Goal: Information Seeking & Learning: Check status

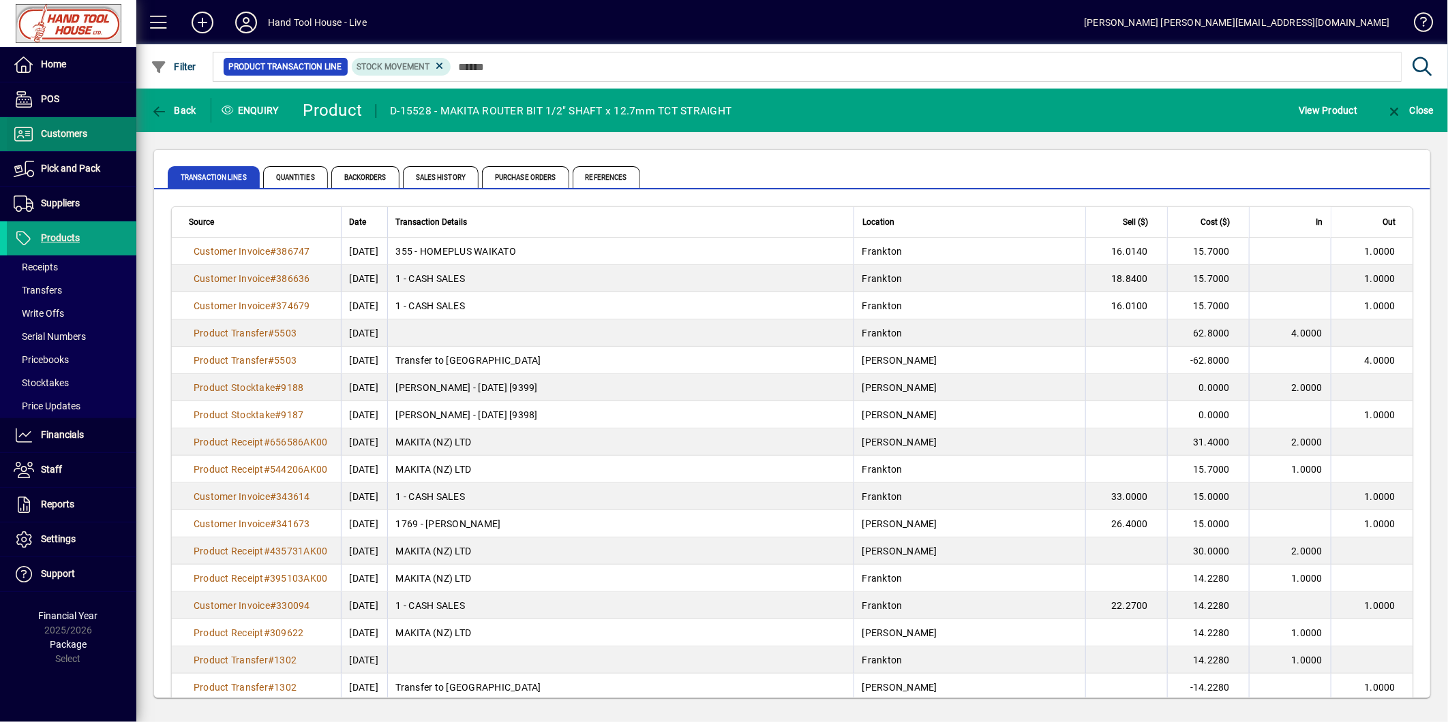
click at [77, 136] on span "Customers" at bounding box center [64, 133] width 46 height 11
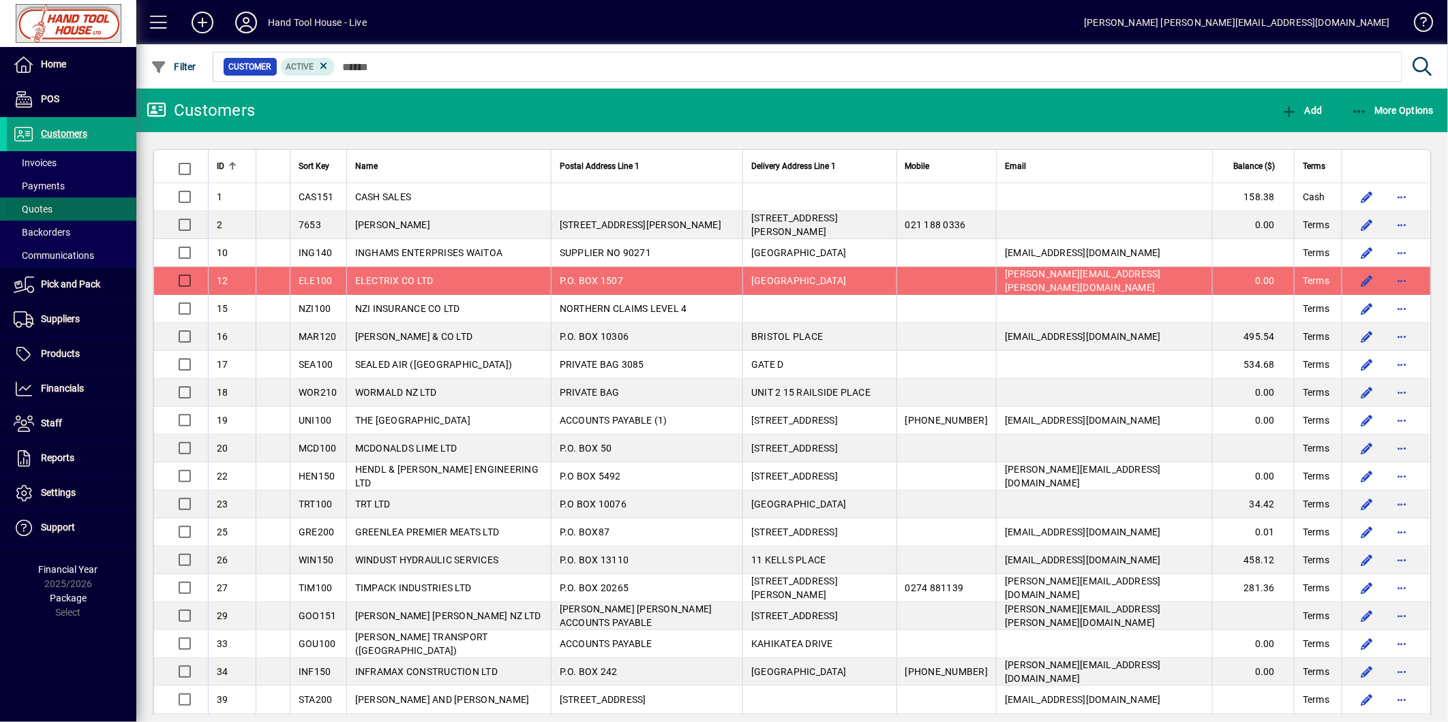
click at [83, 200] on span at bounding box center [71, 209] width 129 height 33
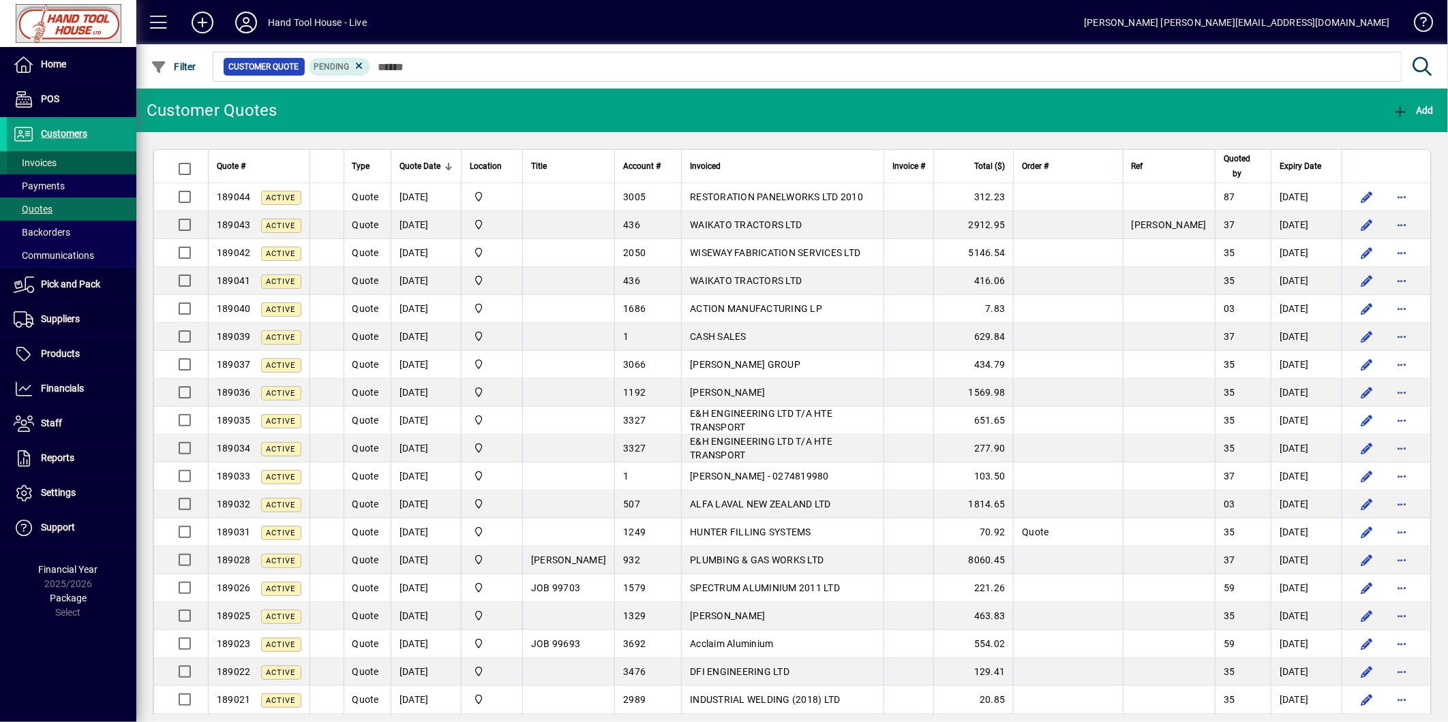
click at [77, 159] on span at bounding box center [71, 163] width 129 height 33
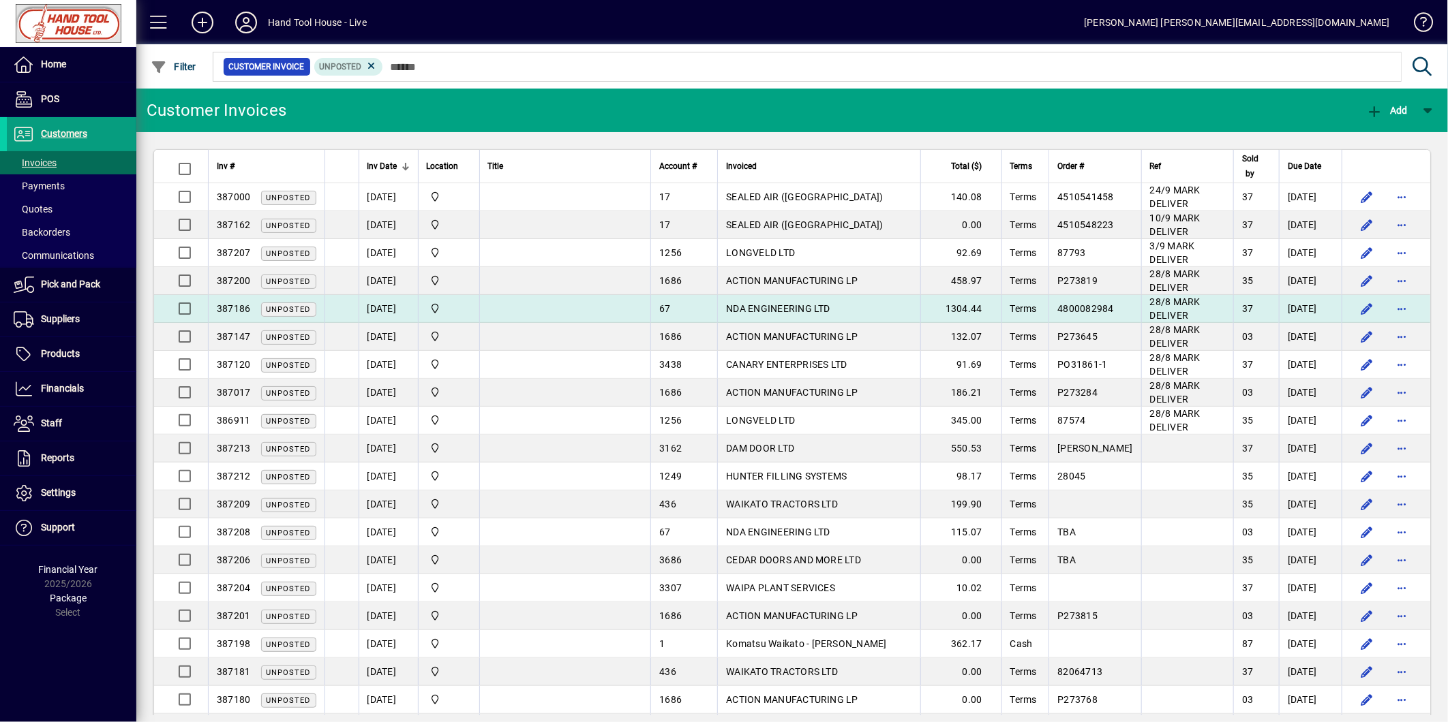
click at [961, 309] on td "1304.44" at bounding box center [960, 309] width 81 height 28
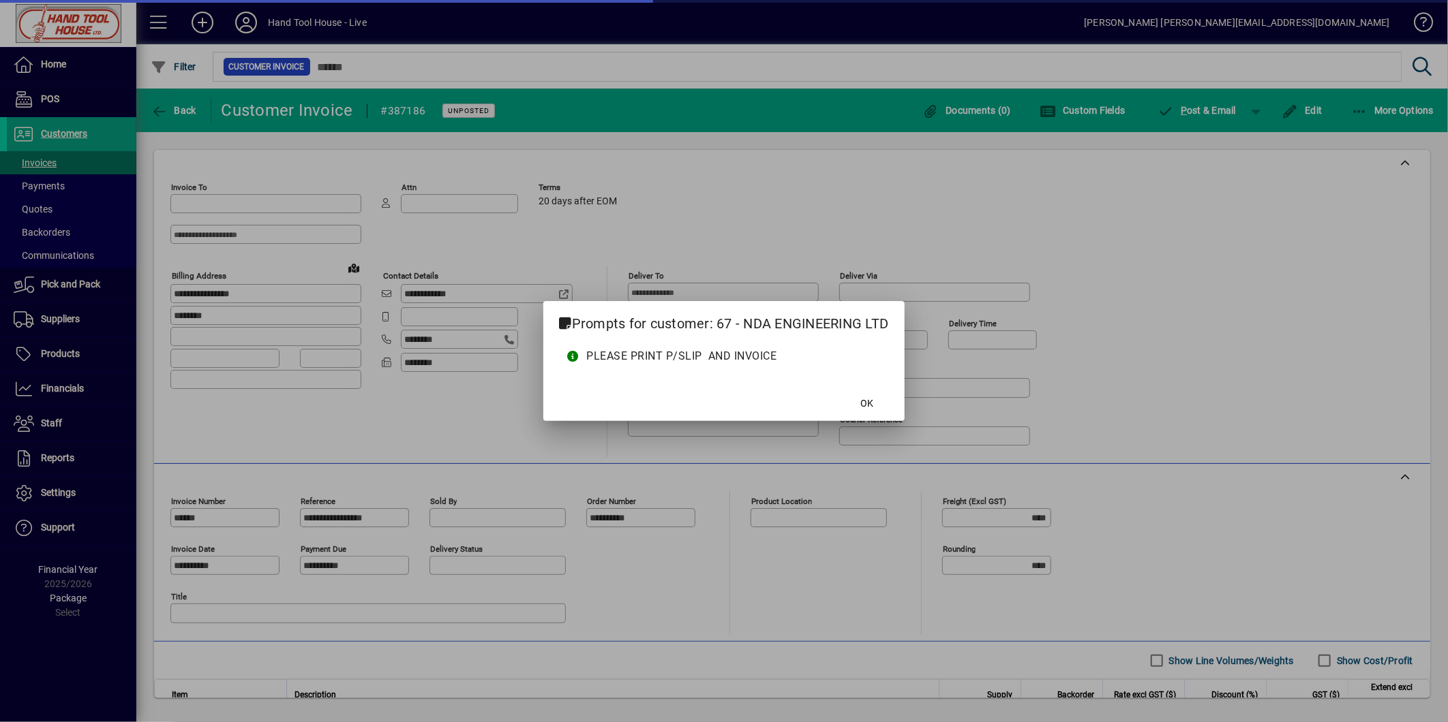
type input "**********"
type input "********"
click at [883, 403] on span at bounding box center [866, 403] width 44 height 33
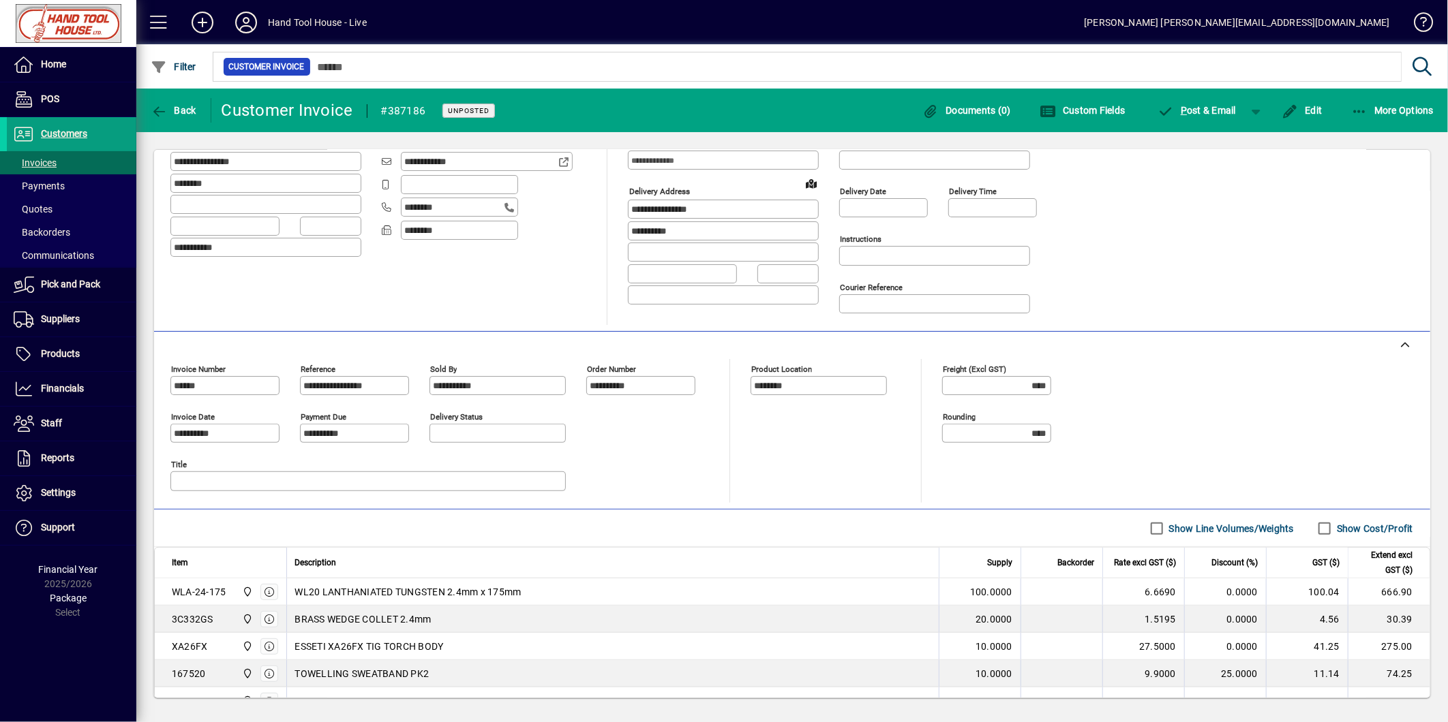
scroll to position [227, 0]
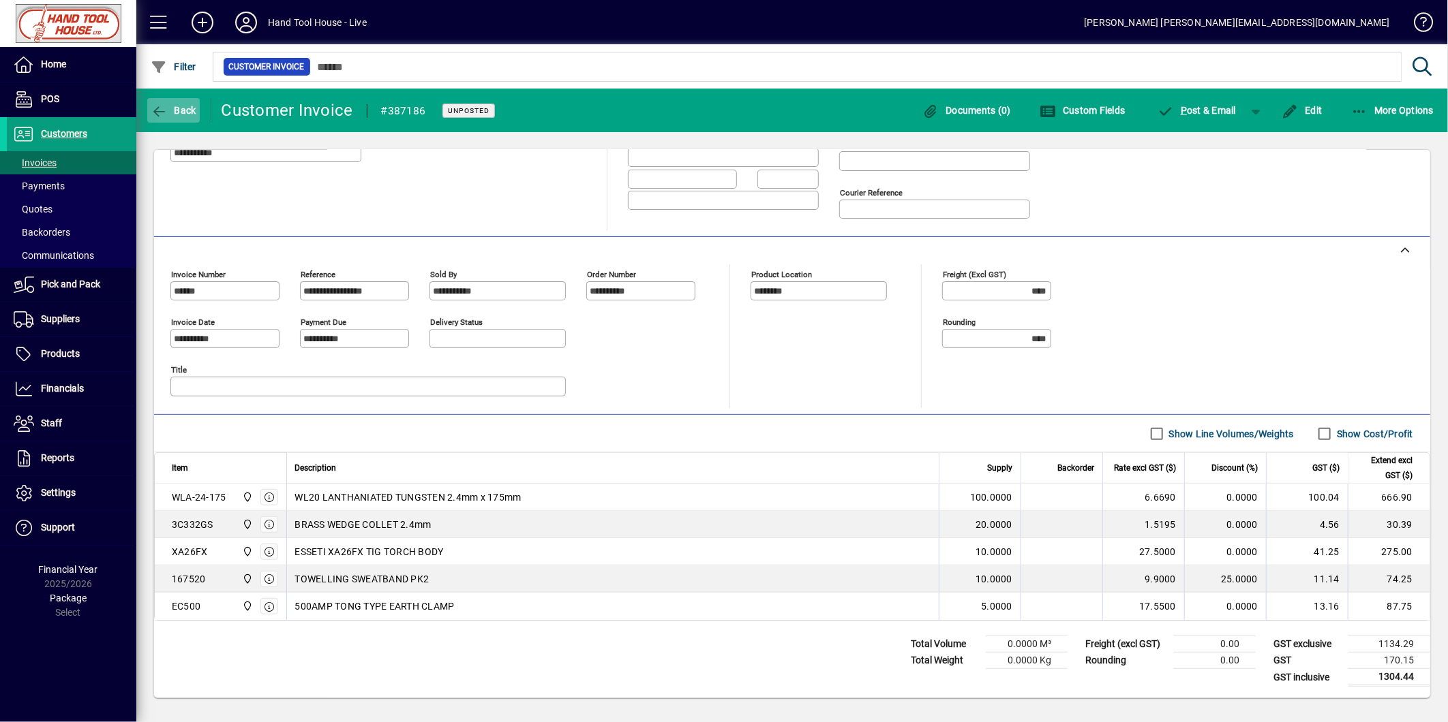
click at [180, 114] on span "Back" at bounding box center [174, 110] width 46 height 11
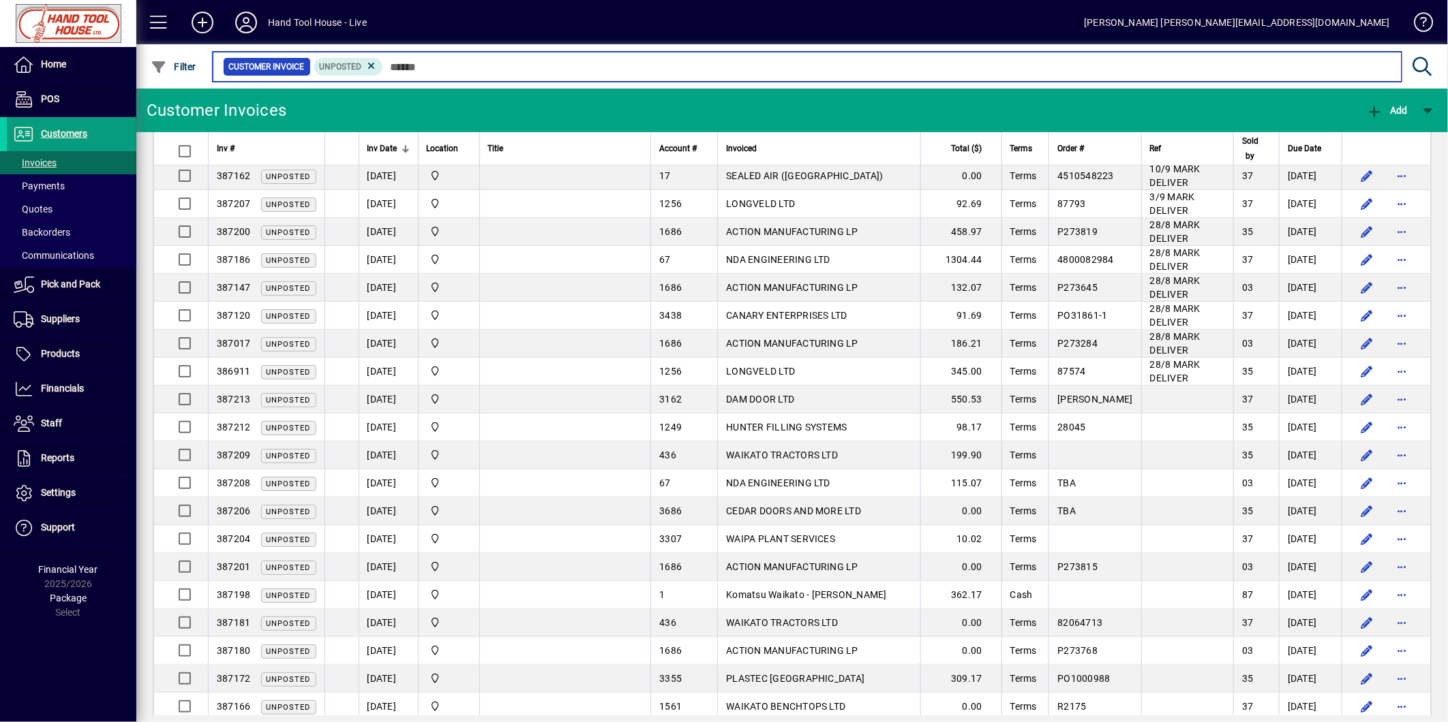
scroll to position [76, 0]
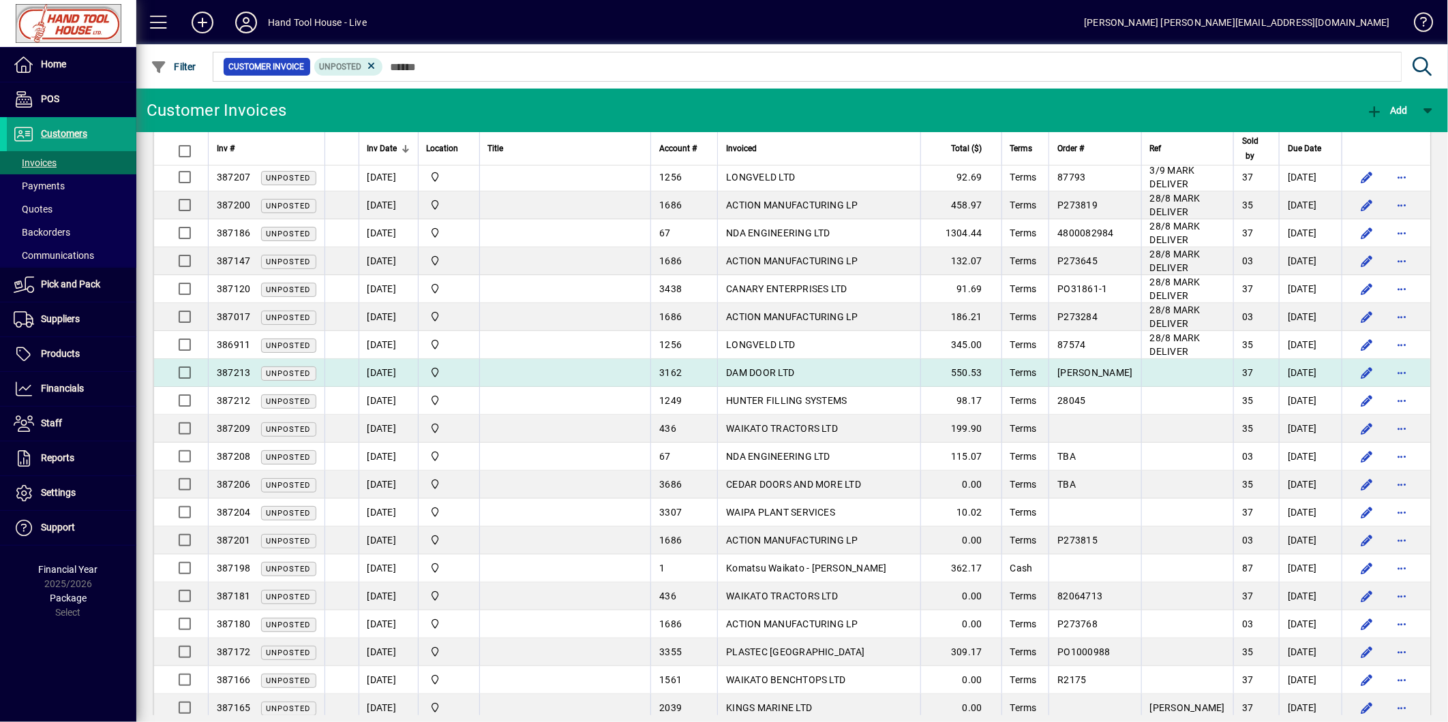
click at [1058, 376] on td "[PERSON_NAME]" at bounding box center [1094, 373] width 92 height 28
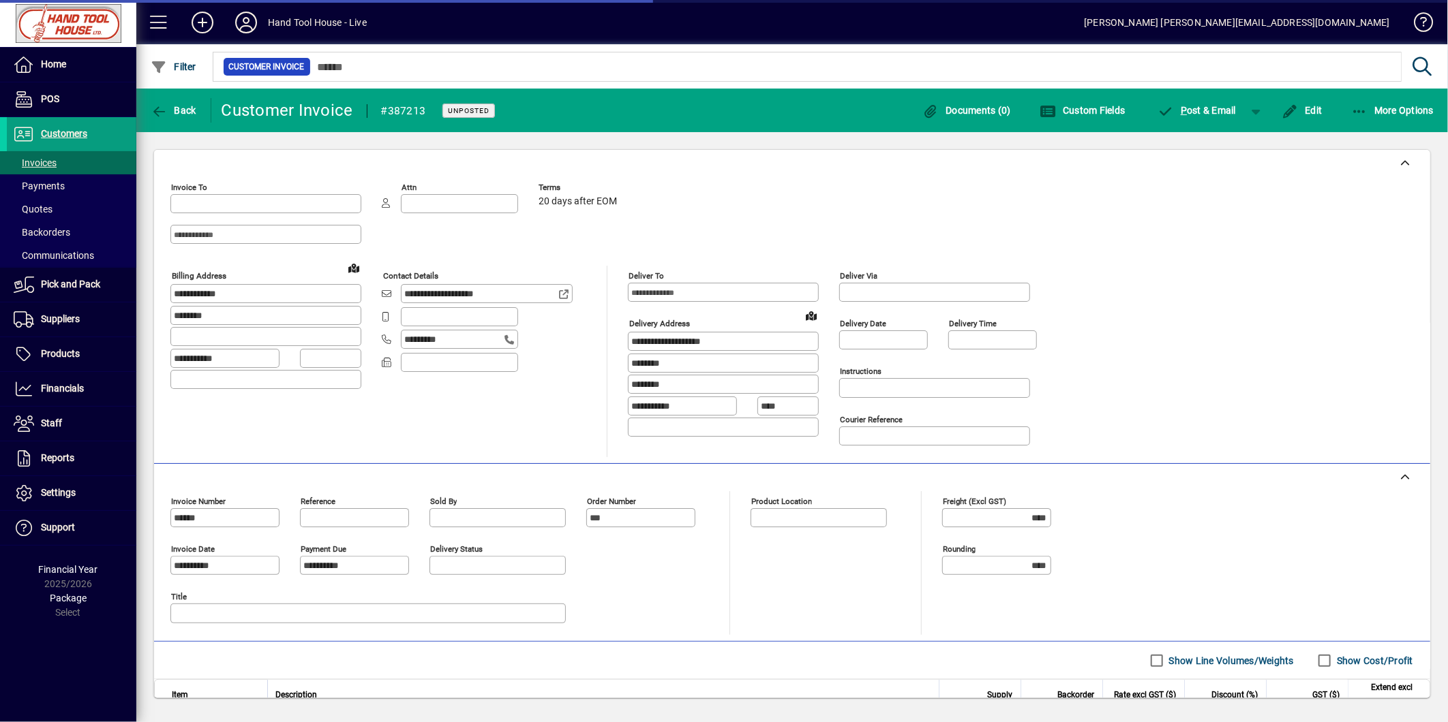
type input "**********"
type input "********"
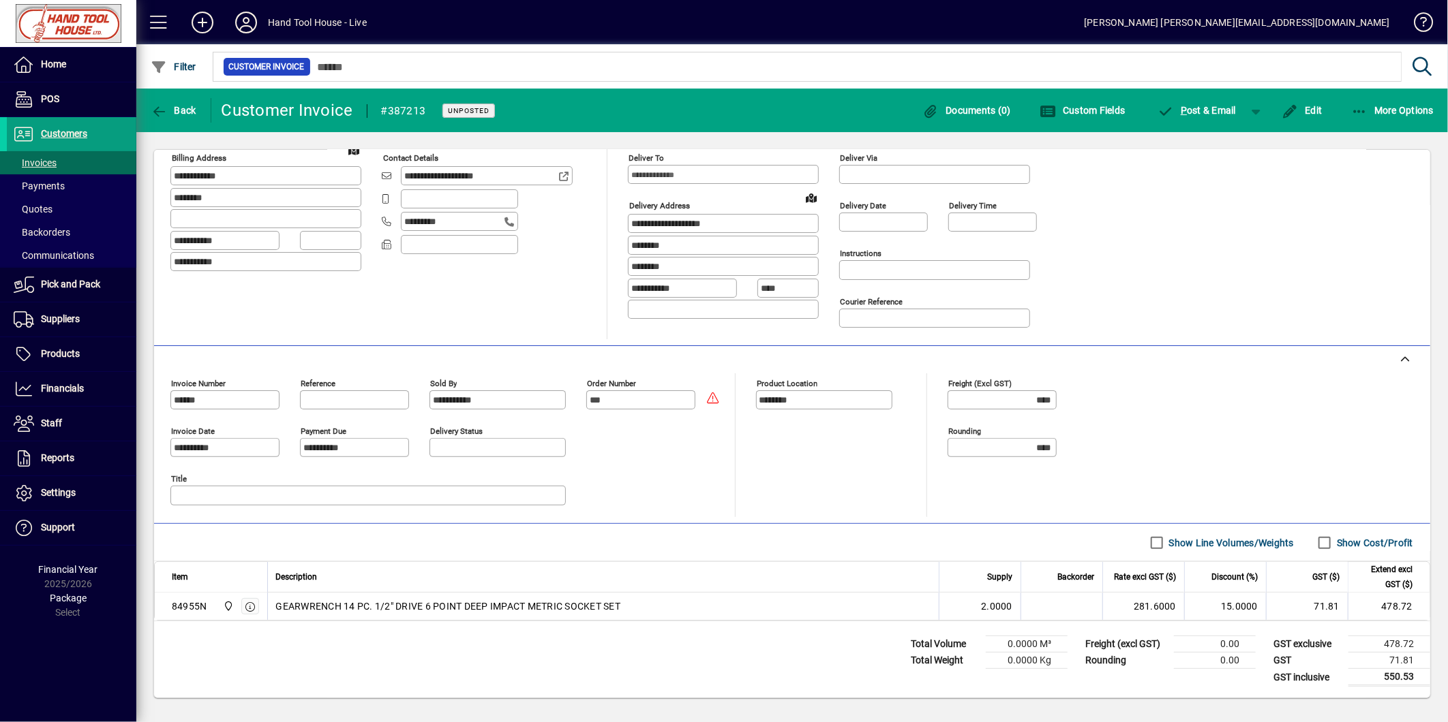
scroll to position [123, 0]
drag, startPoint x: 204, startPoint y: 607, endPoint x: 206, endPoint y: 613, distance: 7.1
click at [206, 613] on div "84955N [PERSON_NAME]" at bounding box center [215, 607] width 87 height 22
click at [172, 114] on span "Back" at bounding box center [174, 110] width 46 height 11
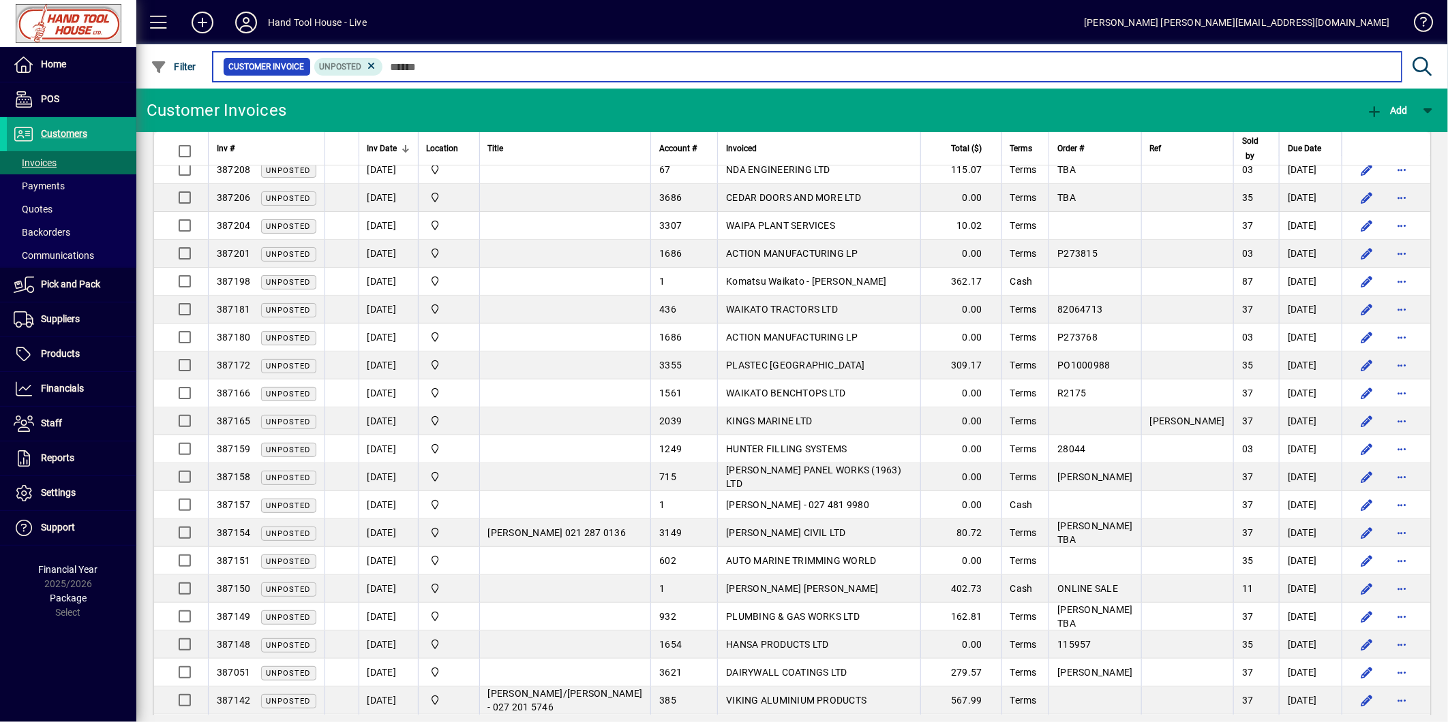
scroll to position [378, 0]
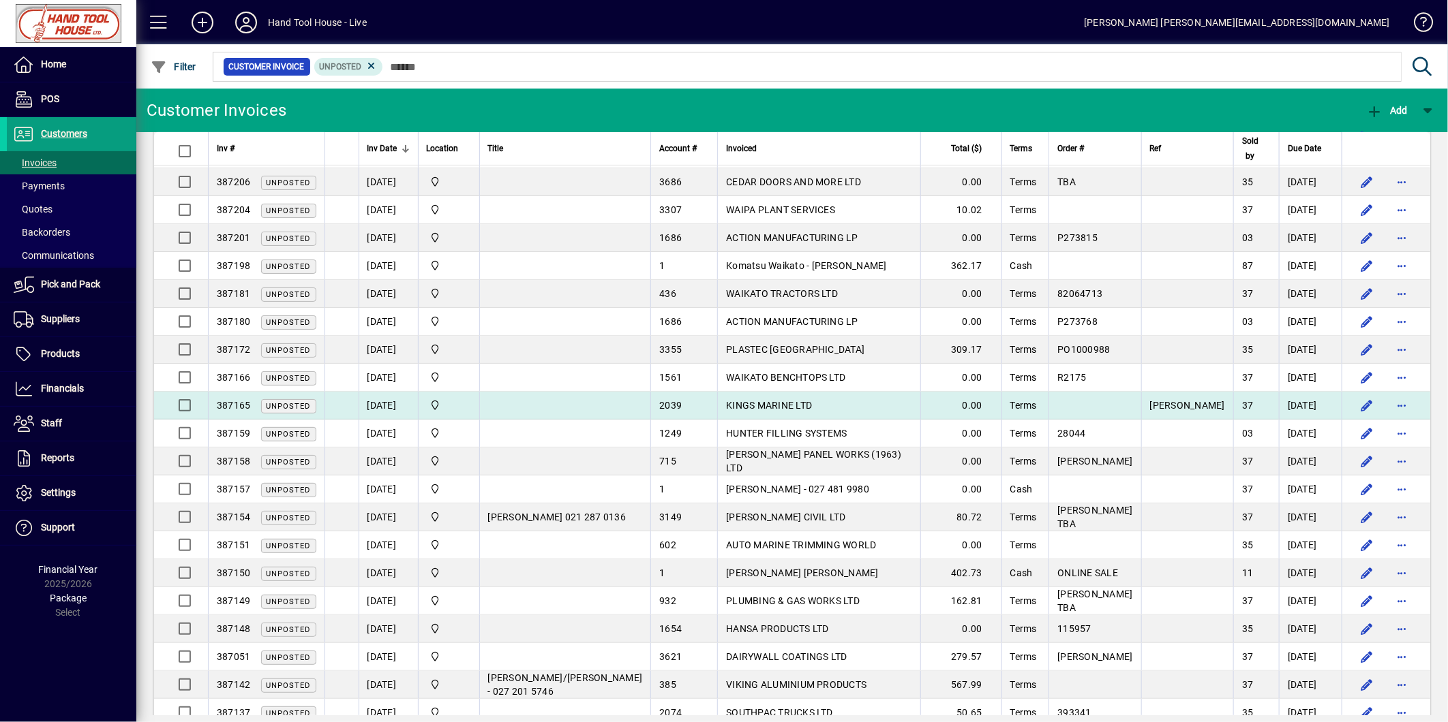
click at [660, 405] on td "2039" at bounding box center [683, 406] width 67 height 28
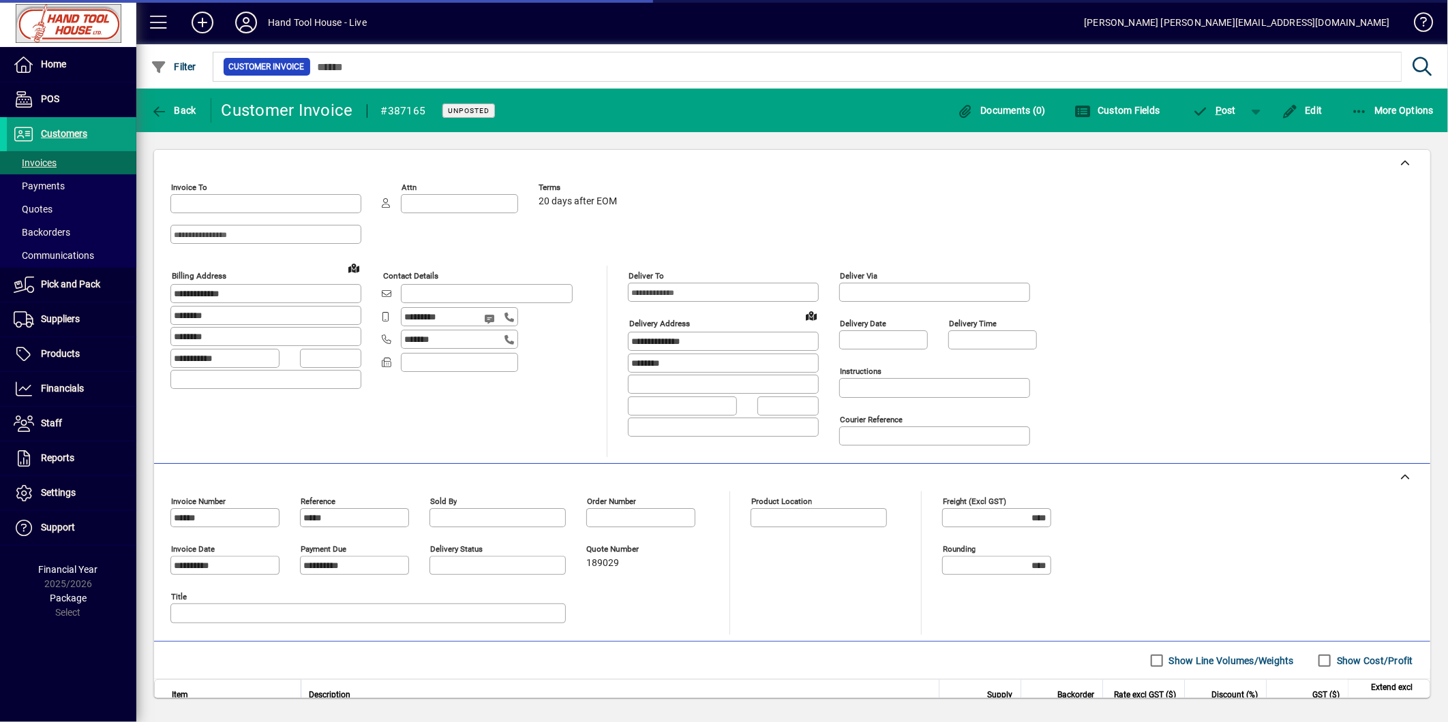
type input "**********"
type input "********"
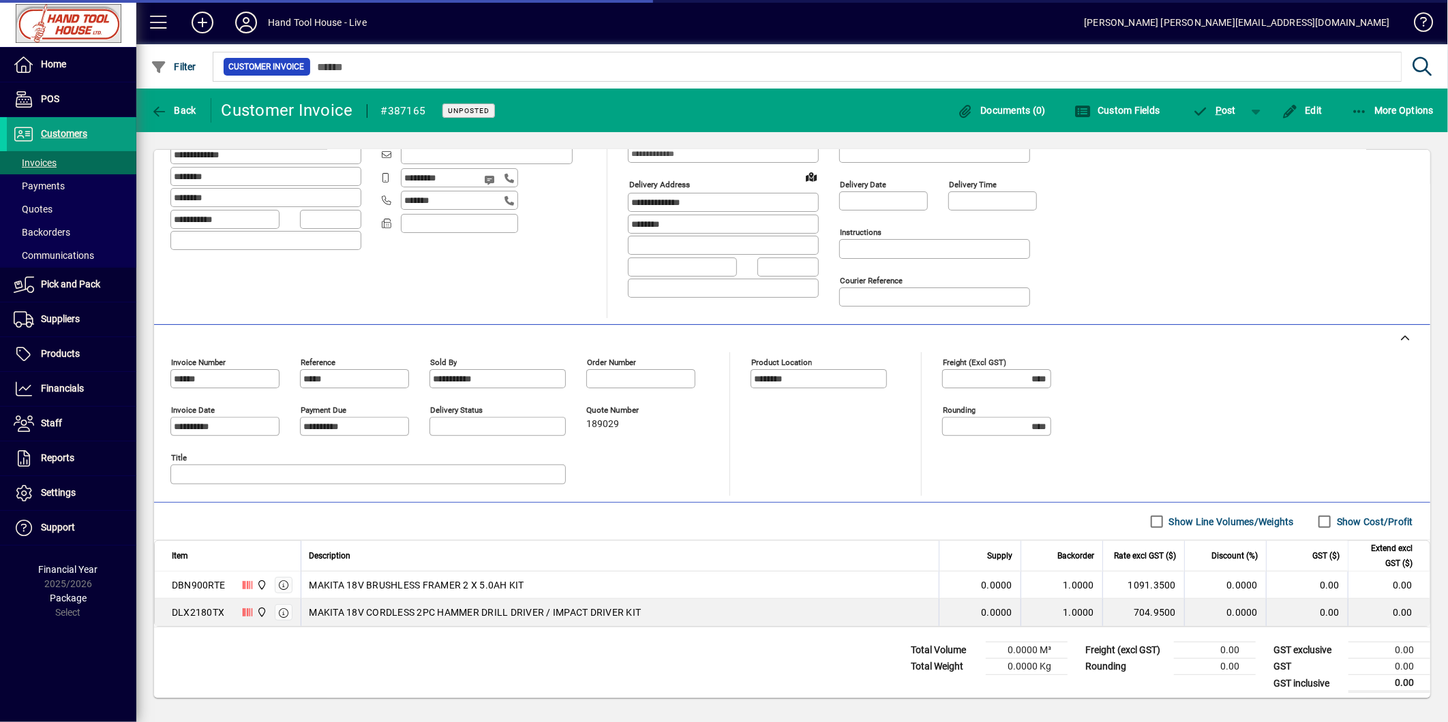
scroll to position [151, 0]
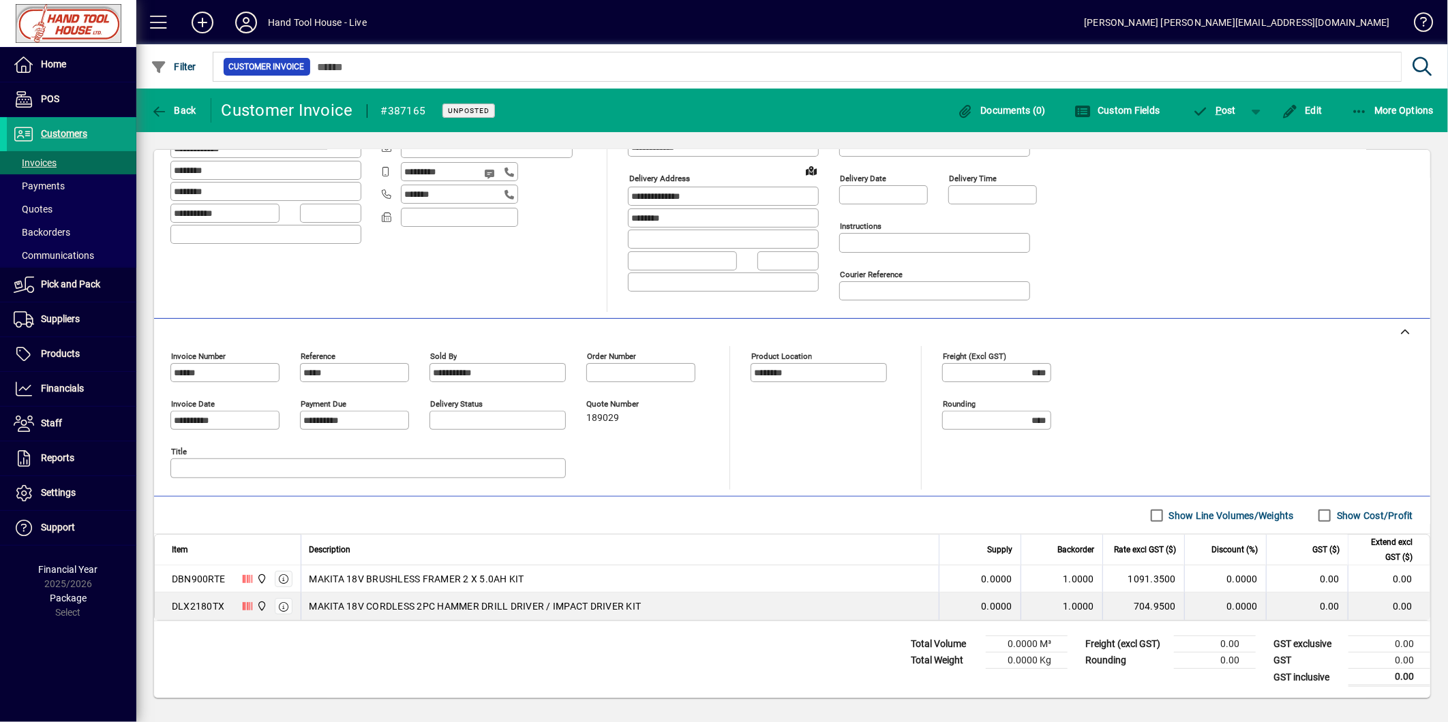
drag, startPoint x: 219, startPoint y: 607, endPoint x: 179, endPoint y: 608, distance: 40.2
click at [179, 608] on div "DLX2180TX" at bounding box center [198, 607] width 52 height 14
drag, startPoint x: 179, startPoint y: 608, endPoint x: 281, endPoint y: 607, distance: 102.2
click at [281, 607] on icon "button" at bounding box center [283, 607] width 12 height 10
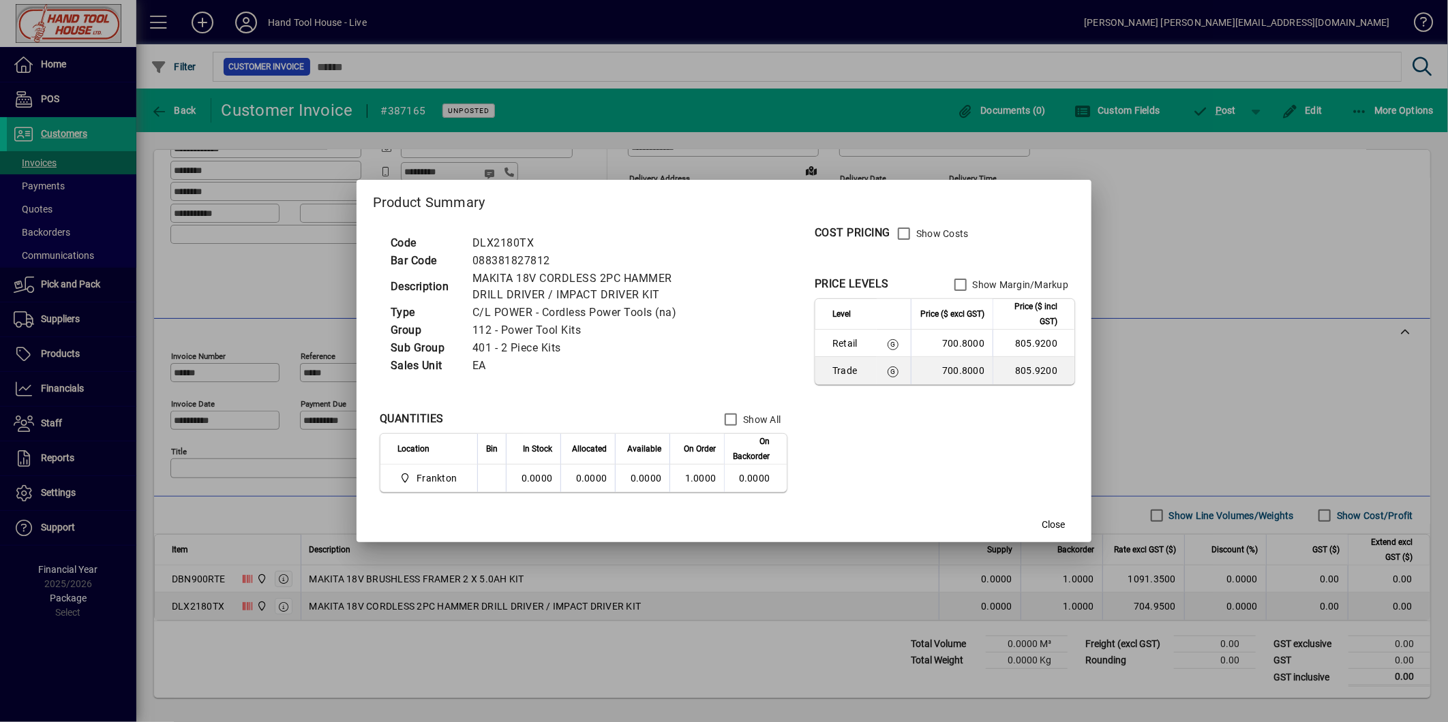
click at [305, 634] on div at bounding box center [724, 361] width 1448 height 722
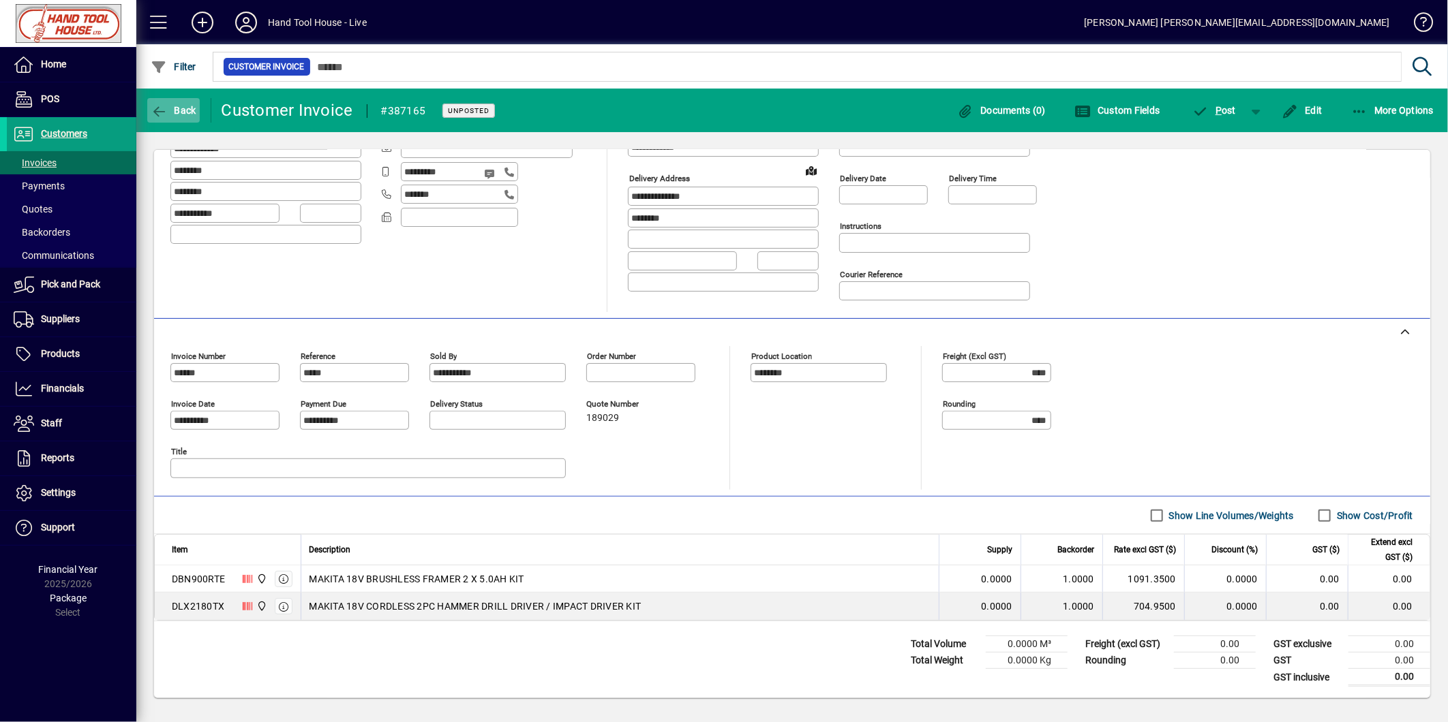
click at [159, 114] on icon "button" at bounding box center [159, 112] width 17 height 14
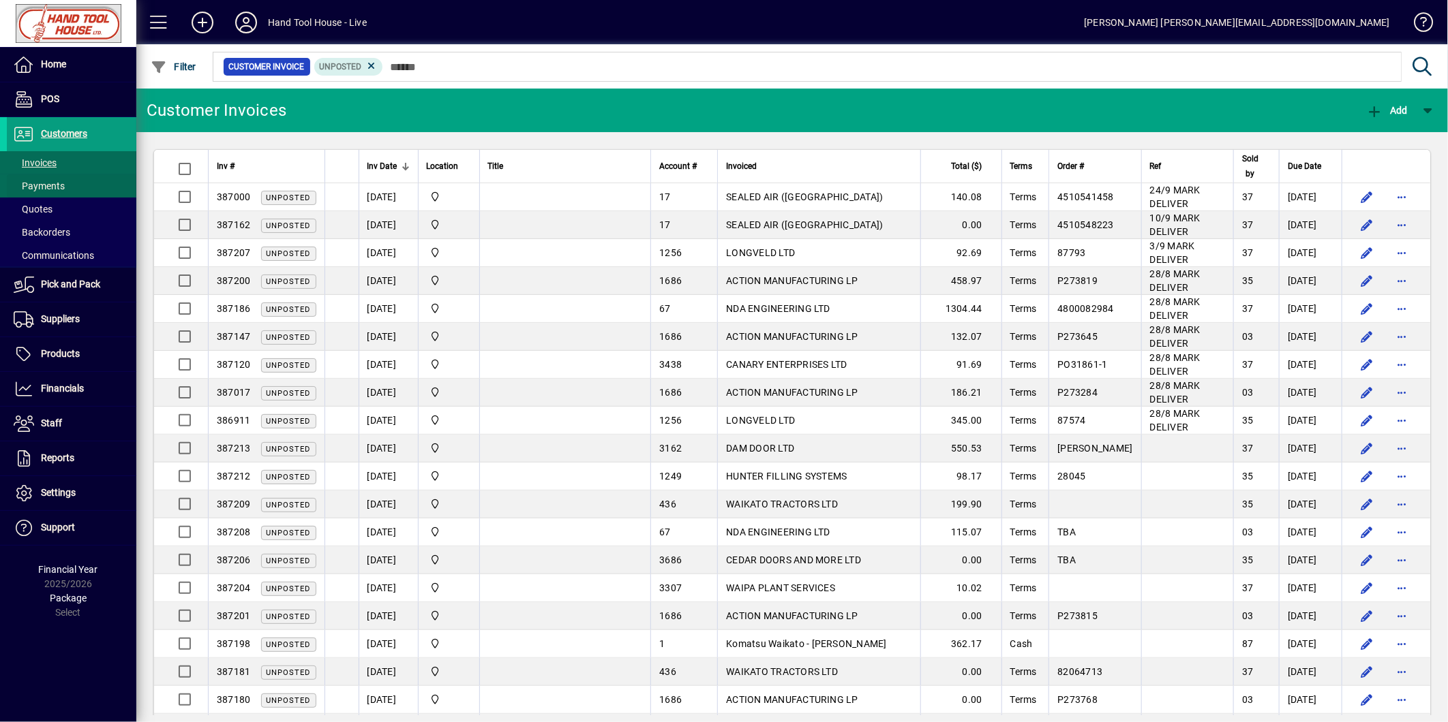
click at [83, 189] on span at bounding box center [71, 186] width 129 height 33
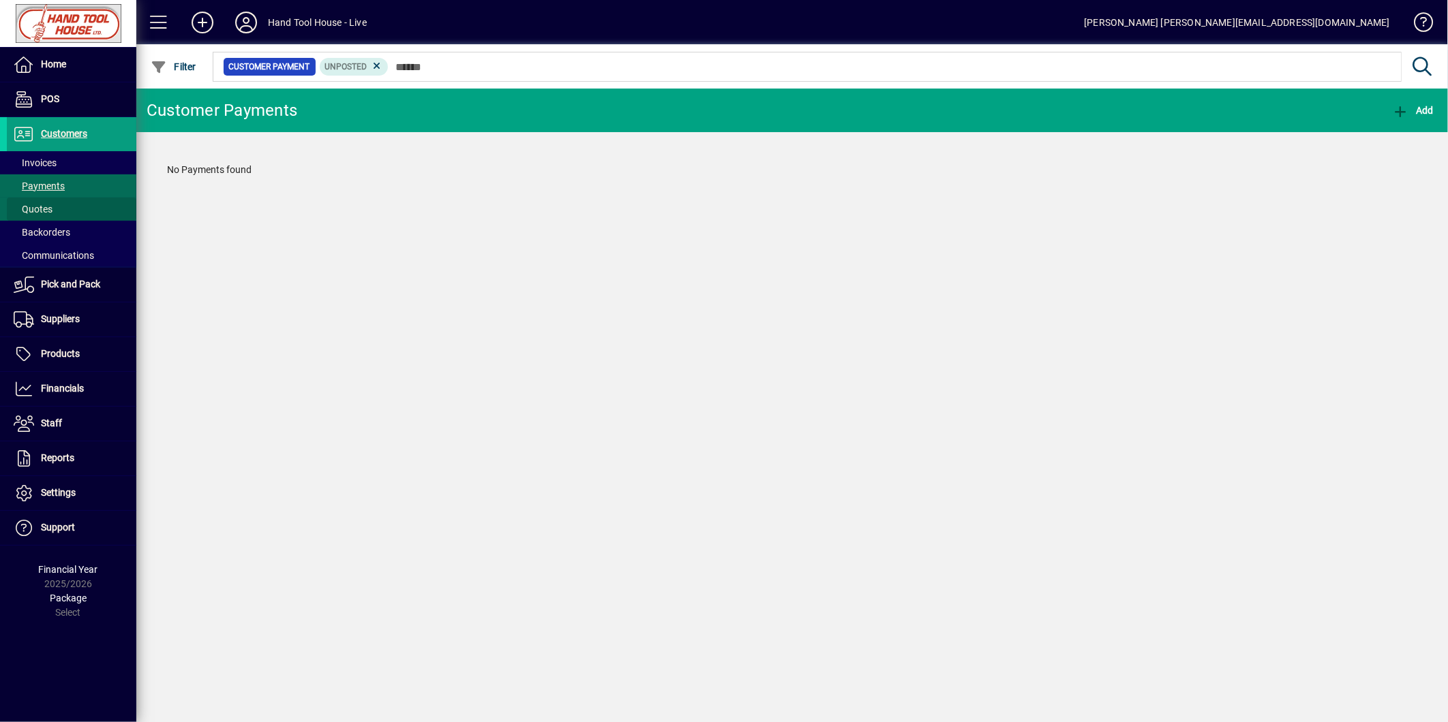
click at [80, 207] on span at bounding box center [71, 209] width 129 height 33
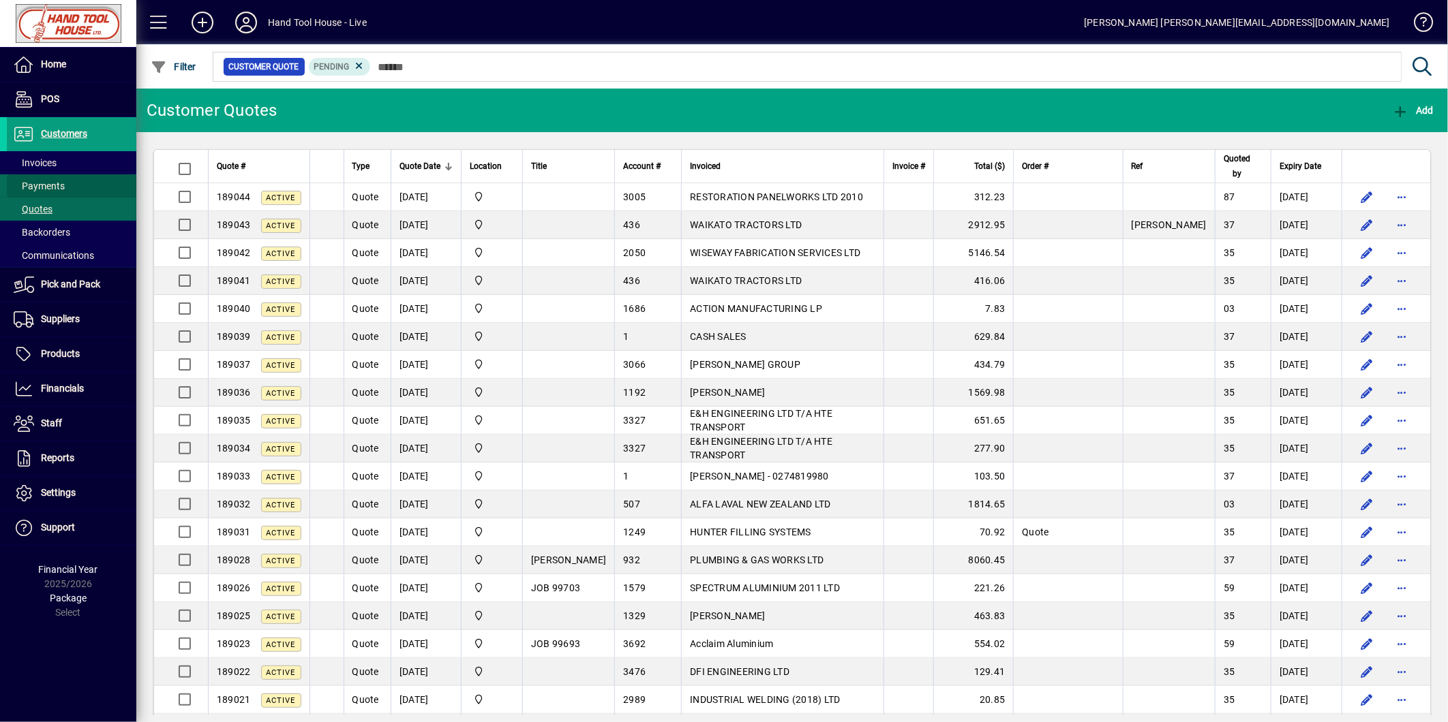
click at [89, 170] on span at bounding box center [71, 186] width 129 height 33
